Goal: Information Seeking & Learning: Learn about a topic

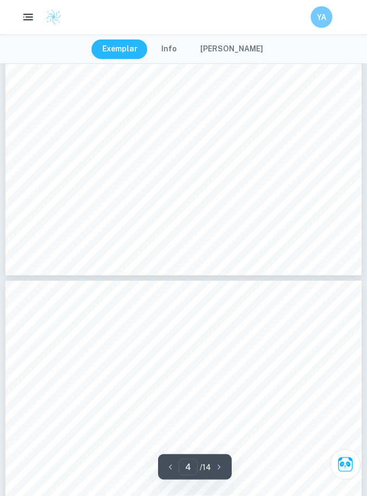
scroll to position [1940, 0]
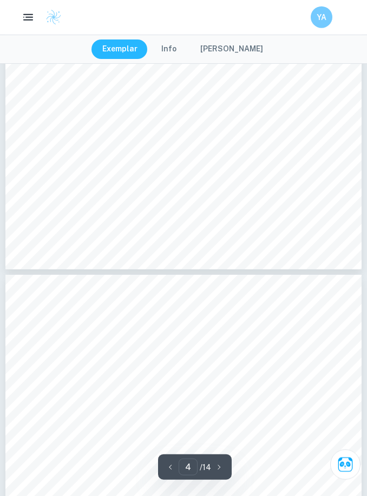
type input "3"
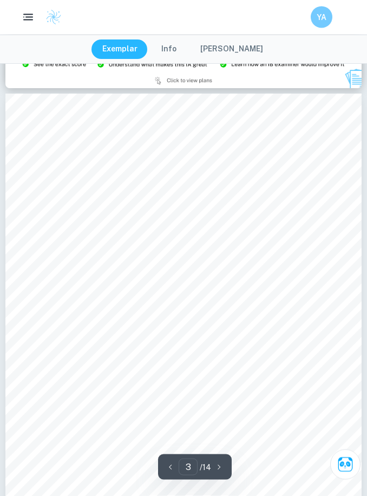
scroll to position [1076, 0]
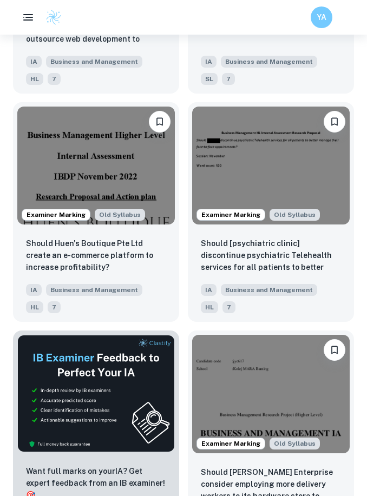
scroll to position [9473, 0]
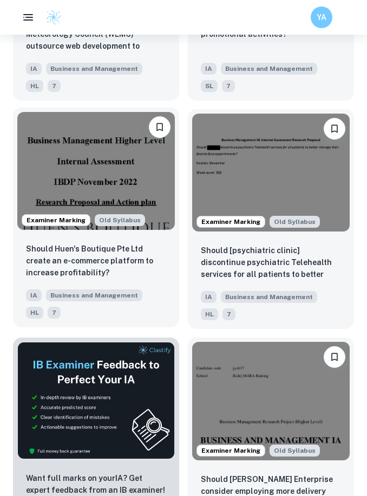
click at [163, 279] on p "Should Huen's Boutique Pte Ltd create an e-commerce platform to increase profit…" at bounding box center [96, 261] width 140 height 36
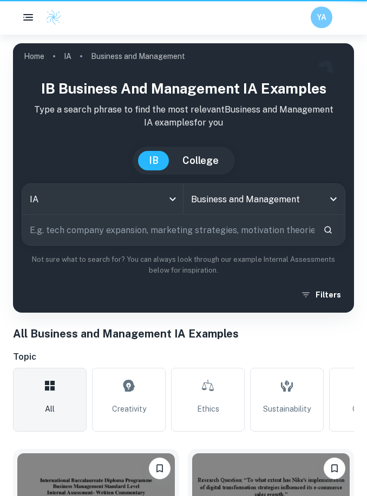
scroll to position [9440, 0]
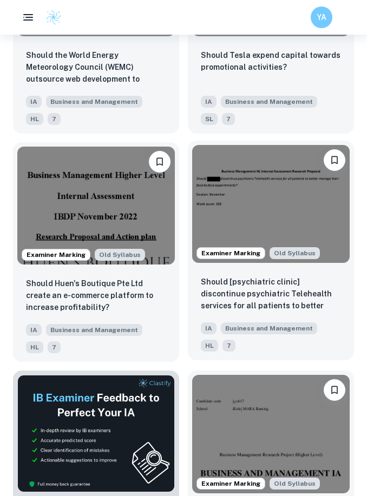
click at [270, 313] on div "Should [psychiatric clinic] discontinue psychiatric Telehealth services for all…" at bounding box center [271, 313] width 166 height 93
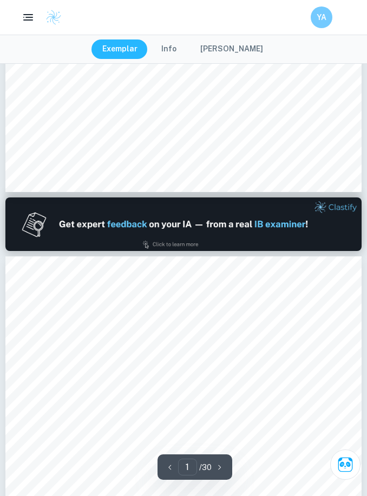
type input "2"
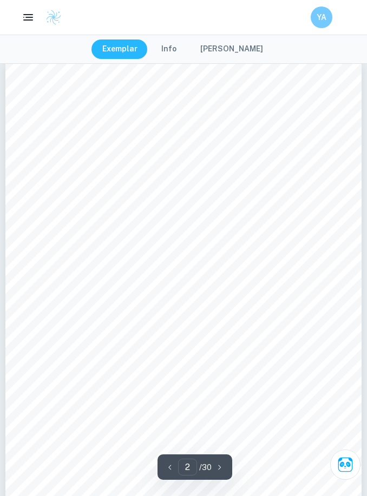
scroll to position [580, 0]
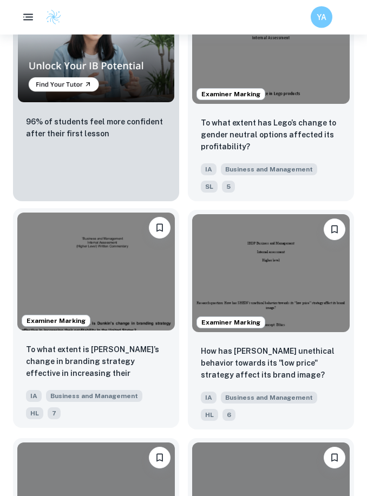
scroll to position [1152, 0]
click at [151, 376] on p "To what extent is [PERSON_NAME]’s change in branding strategy effective in incr…" at bounding box center [96, 361] width 140 height 37
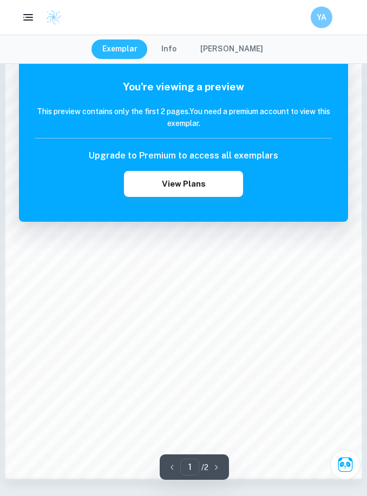
scroll to position [630, 0]
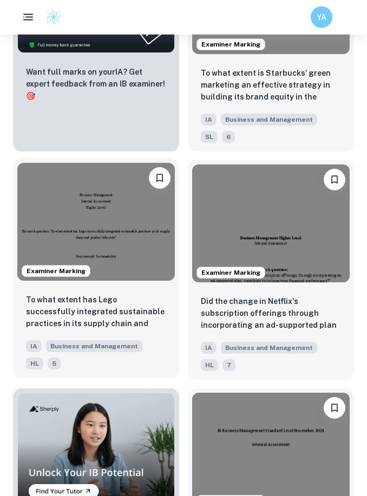
scroll to position [746, 0]
click at [157, 317] on p "To what extent has Lego successfully integrated sustainable practices in its su…" at bounding box center [96, 312] width 140 height 37
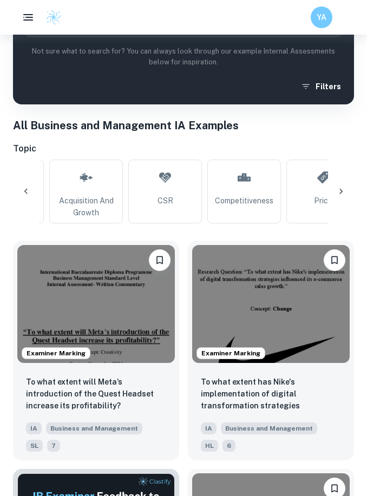
scroll to position [0, 1568]
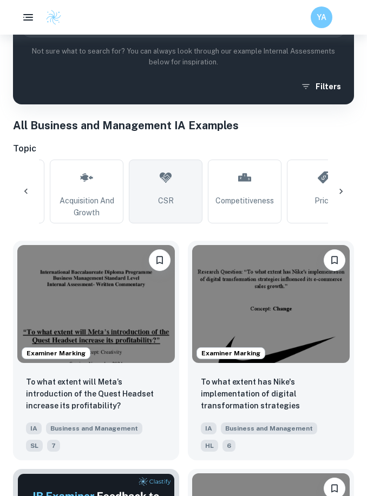
click at [185, 208] on link "CSR" at bounding box center [166, 192] width 74 height 64
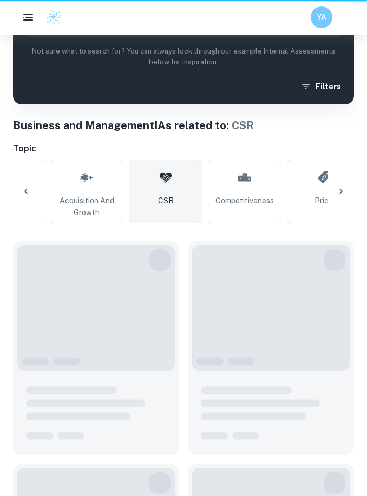
type input "CSR"
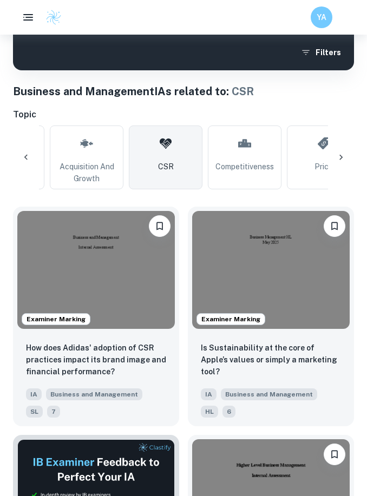
scroll to position [267, 0]
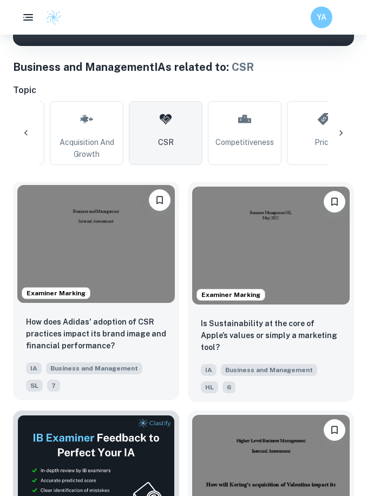
click at [162, 246] on img at bounding box center [95, 244] width 157 height 118
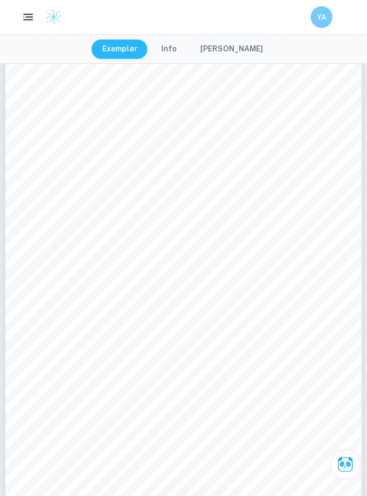
scroll to position [2166, 0]
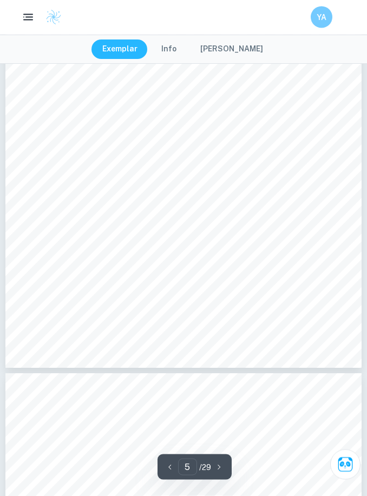
type input "6"
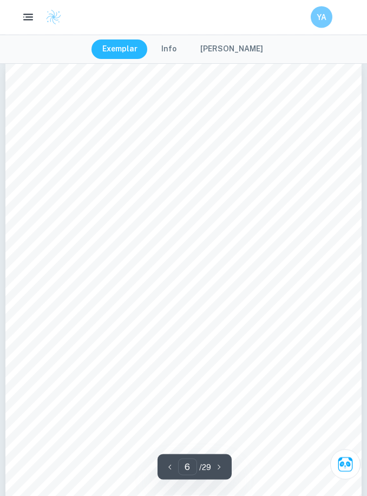
scroll to position [2661, 0]
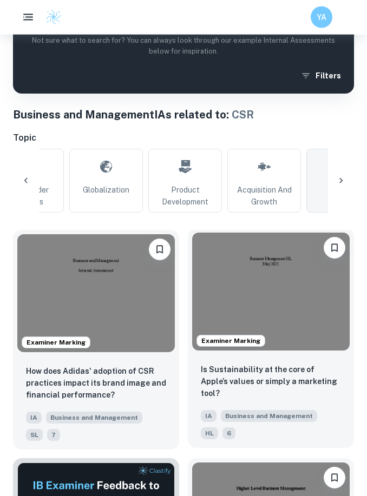
scroll to position [185, 0]
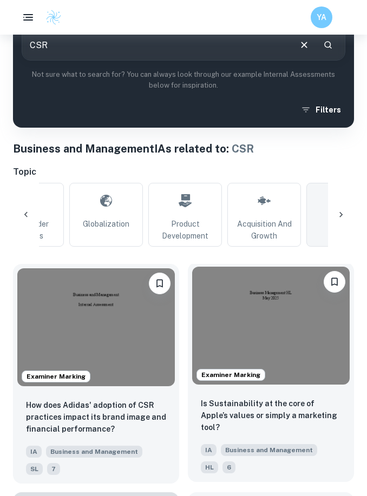
click at [254, 335] on img at bounding box center [270, 326] width 157 height 118
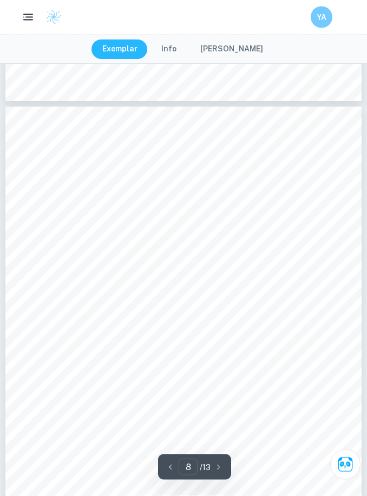
scroll to position [3640, 0]
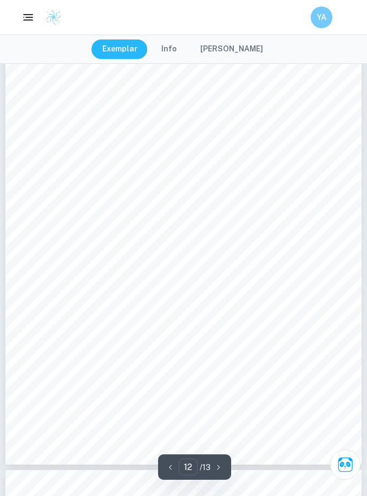
type input "13"
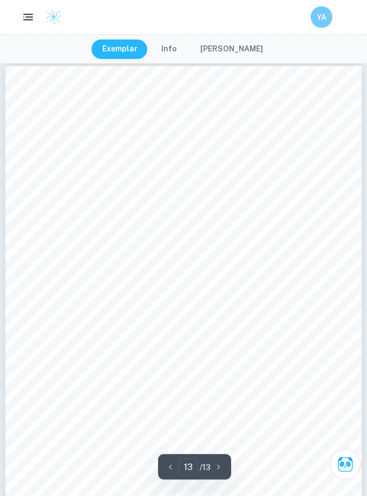
scroll to position [6323, 0]
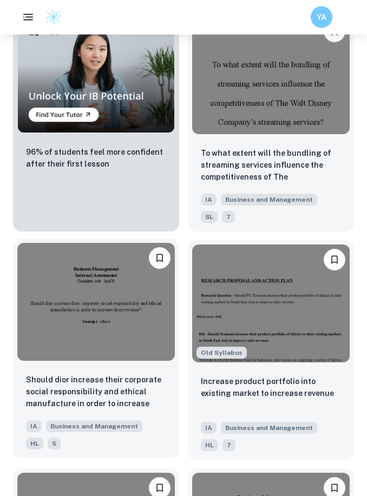
scroll to position [1122, 0]
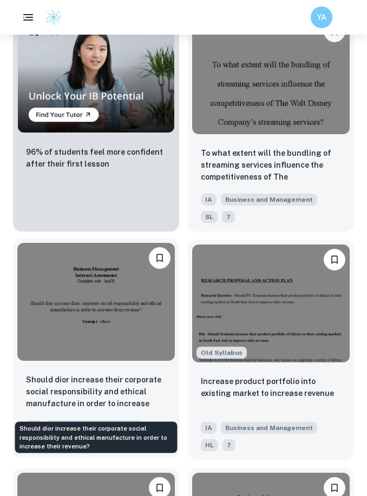
click at [112, 403] on p "Should dior increase their corporate social responsibility and ethical manufact…" at bounding box center [96, 392] width 140 height 37
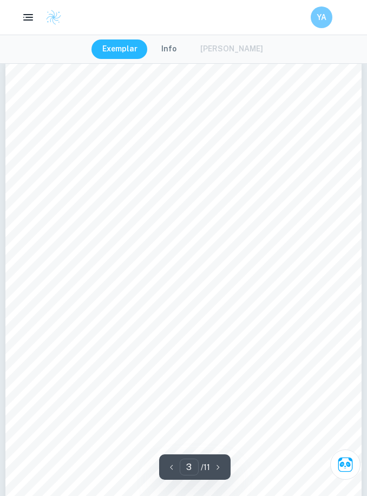
scroll to position [1053, 0]
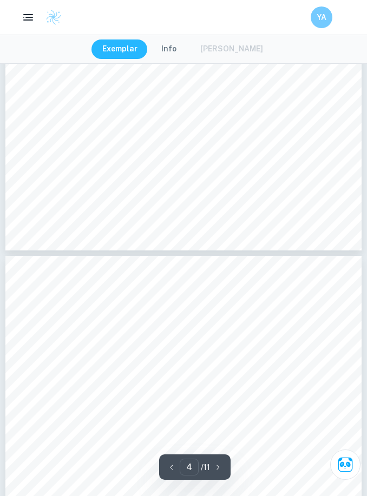
type input "3"
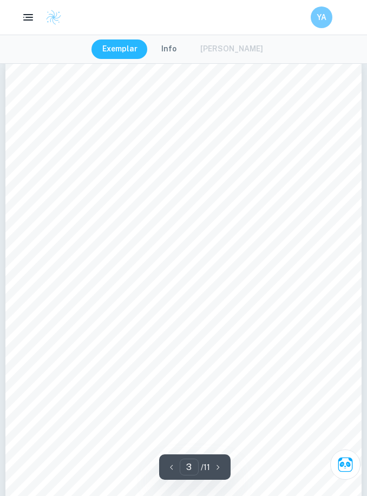
scroll to position [1049, 0]
